Goal: Task Accomplishment & Management: Use online tool/utility

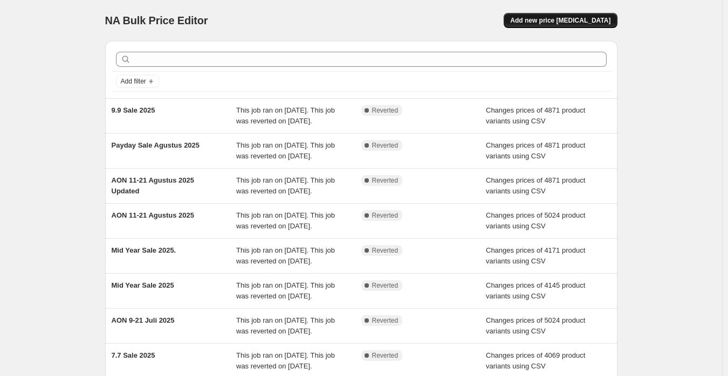
click at [569, 18] on span "Add new price change job" at bounding box center [560, 20] width 100 height 9
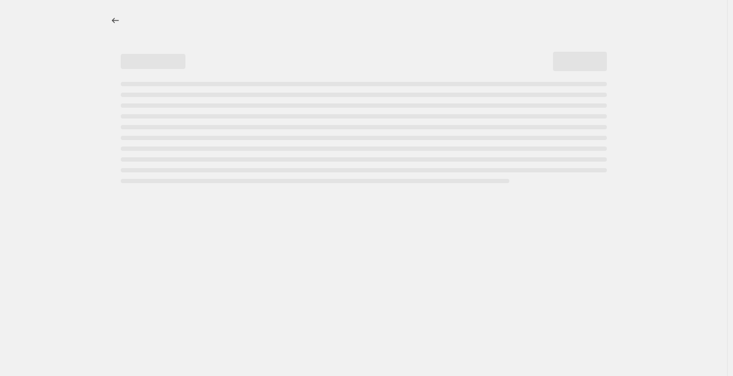
select select "percentage"
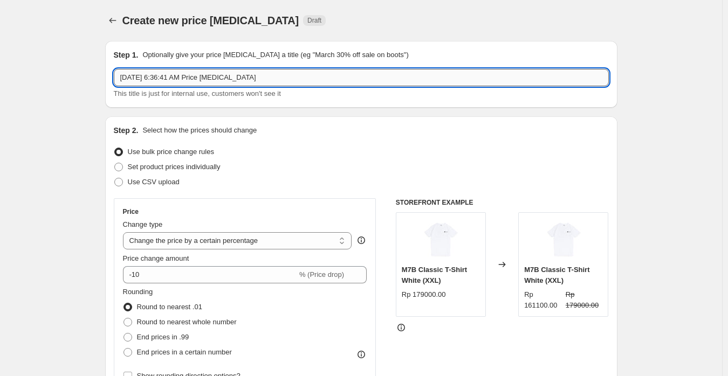
click at [213, 77] on input "Sep 11, 2025, 6:36:41 AM Price change job" at bounding box center [361, 77] width 495 height 17
paste input "AON 11-21 September 2025"
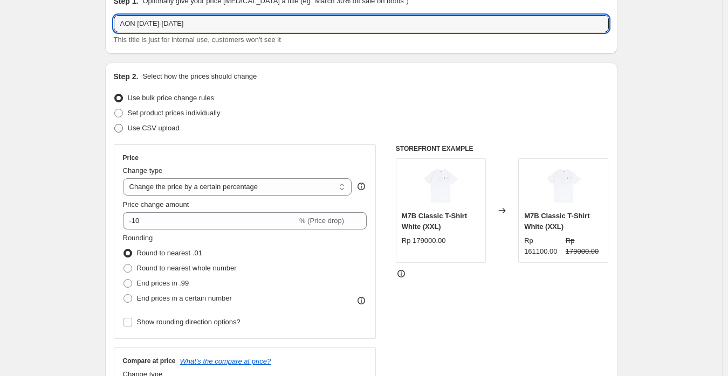
type input "AON 11-21 September 2025"
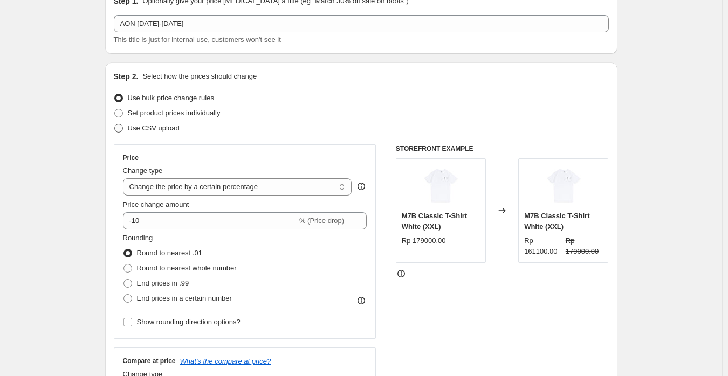
drag, startPoint x: 152, startPoint y: 127, endPoint x: 166, endPoint y: 128, distance: 14.1
click at [153, 128] on span "Use CSV upload" at bounding box center [154, 128] width 52 height 8
click at [115, 125] on input "Use CSV upload" at bounding box center [114, 124] width 1 height 1
radio input "true"
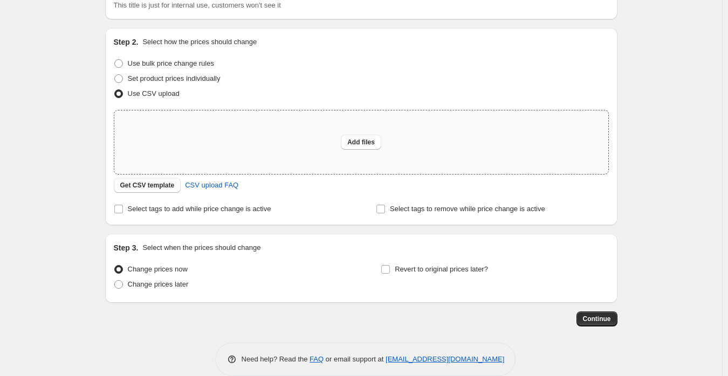
scroll to position [105, 0]
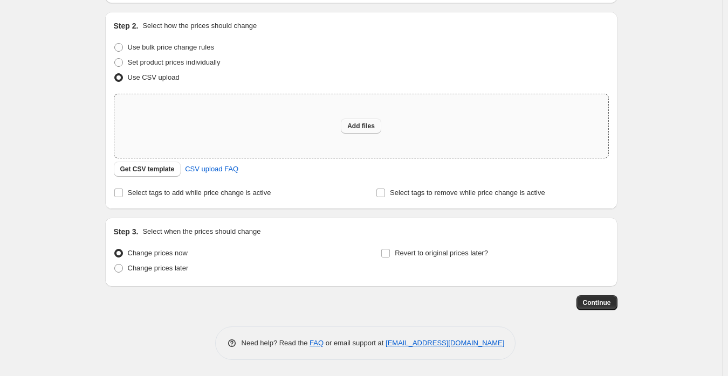
click at [366, 131] on button "Add files" at bounding box center [361, 126] width 40 height 15
type input "C:\fakepath\Sangkil Always On Discount (Shopify).csv"
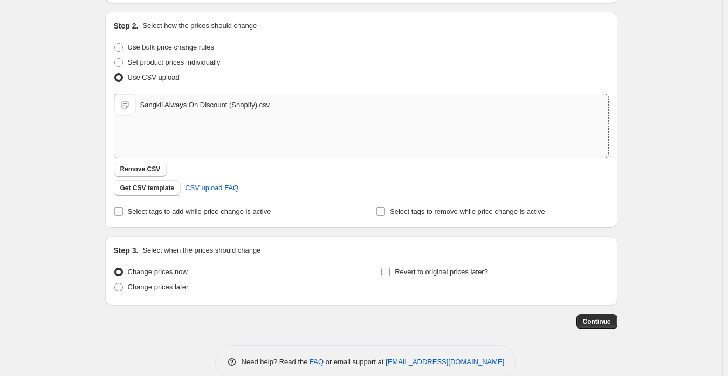
click at [435, 273] on span "Revert to original prices later?" at bounding box center [441, 272] width 93 height 8
click at [390, 273] on input "Revert to original prices later?" at bounding box center [385, 272] width 9 height 9
checkbox input "true"
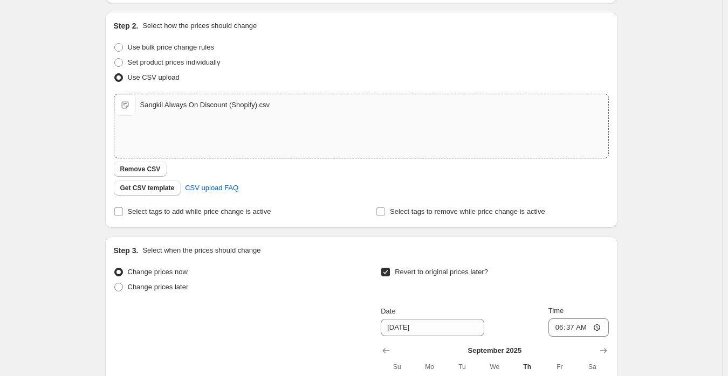
scroll to position [308, 0]
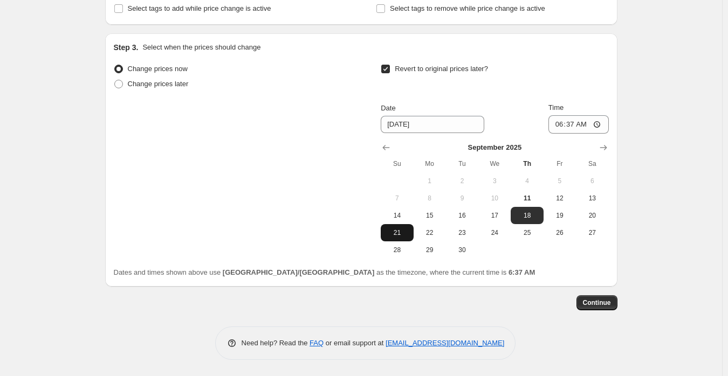
click at [401, 236] on span "21" at bounding box center [397, 233] width 24 height 9
type input "9/21/2025"
click at [561, 122] on input "06:37" at bounding box center [578, 124] width 60 height 18
type input "23:59"
click at [656, 266] on div "Create new price change job. This page is ready Create new price change job Dra…" at bounding box center [361, 34] width 722 height 684
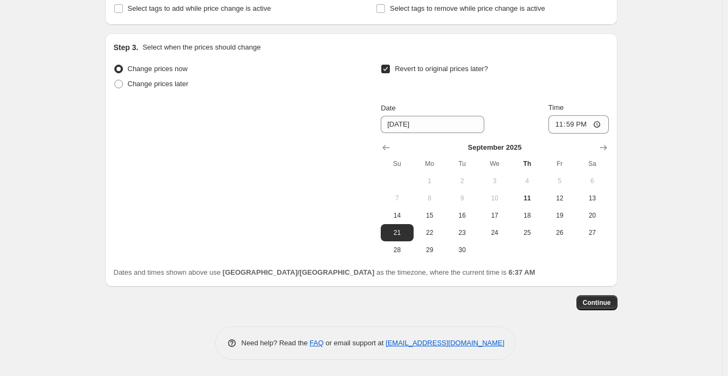
click at [604, 313] on div "Step 1. Optionally give your price change job a title (eg "March 30% off sale o…" at bounding box center [361, 42] width 512 height 636
click at [610, 300] on span "Continue" at bounding box center [597, 303] width 28 height 9
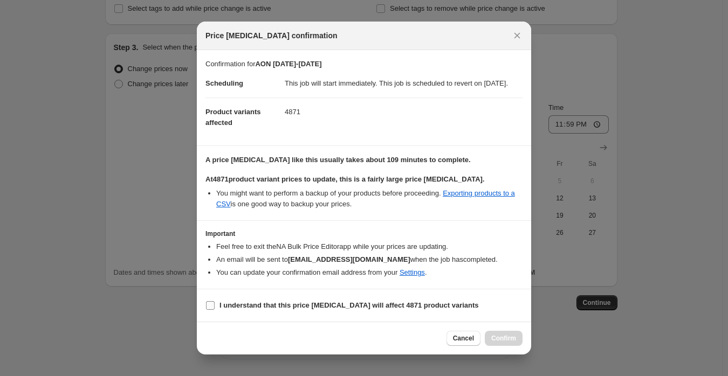
click at [322, 310] on b "I understand that this price change job will affect 4871 product variants" at bounding box center [348, 305] width 259 height 8
click at [215, 310] on input "I understand that this price change job will affect 4871 product variants" at bounding box center [210, 305] width 9 height 9
checkbox input "true"
click at [502, 343] on span "Confirm" at bounding box center [503, 338] width 25 height 9
